Goal: Task Accomplishment & Management: Manage account settings

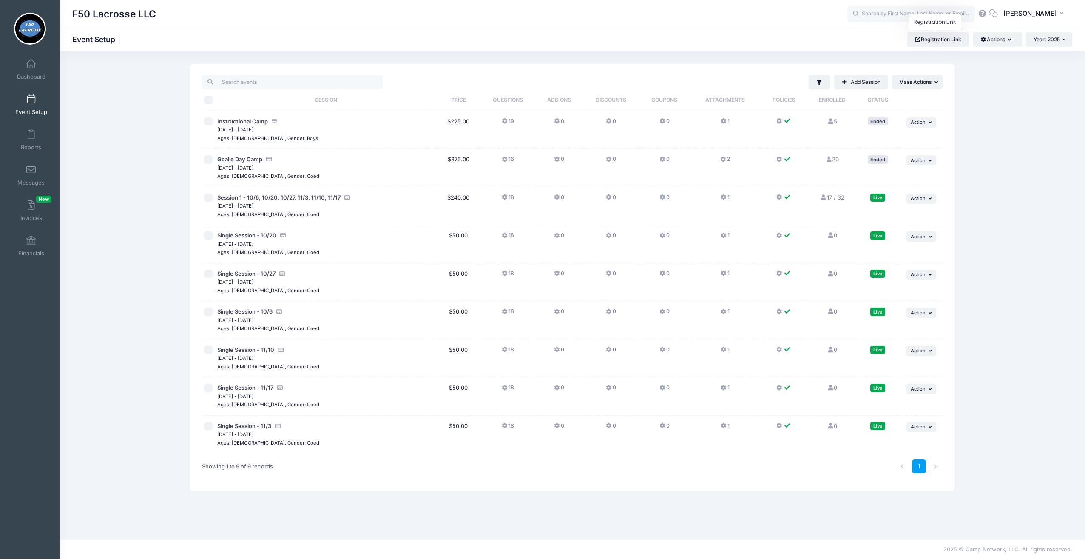
click at [31, 105] on link "Event Setup" at bounding box center [31, 105] width 40 height 30
